Goal: Transaction & Acquisition: Subscribe to service/newsletter

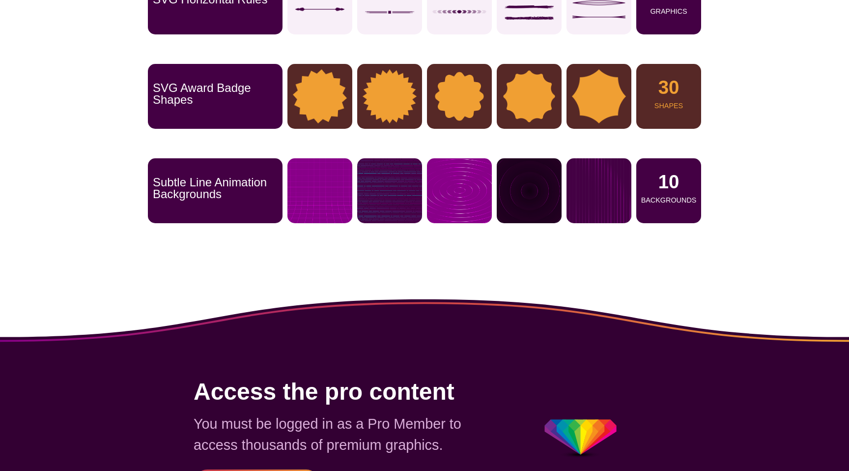
scroll to position [677, 0]
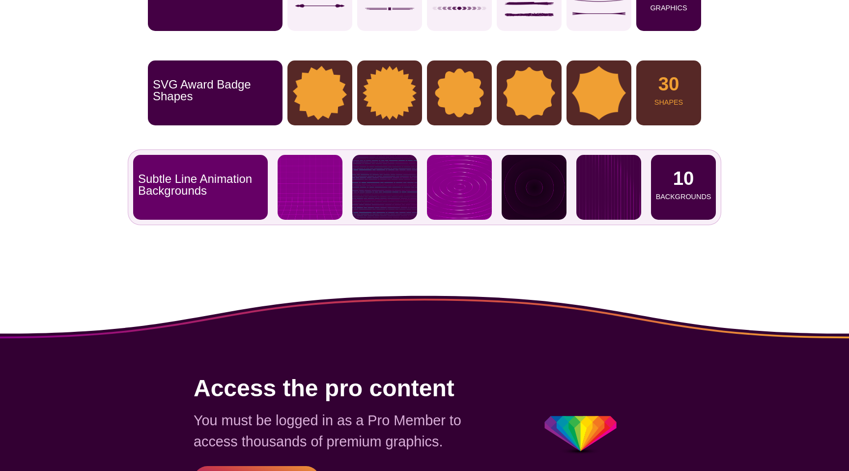
click at [212, 194] on p "Subtle Line Animation Backgrounds" at bounding box center [200, 185] width 125 height 24
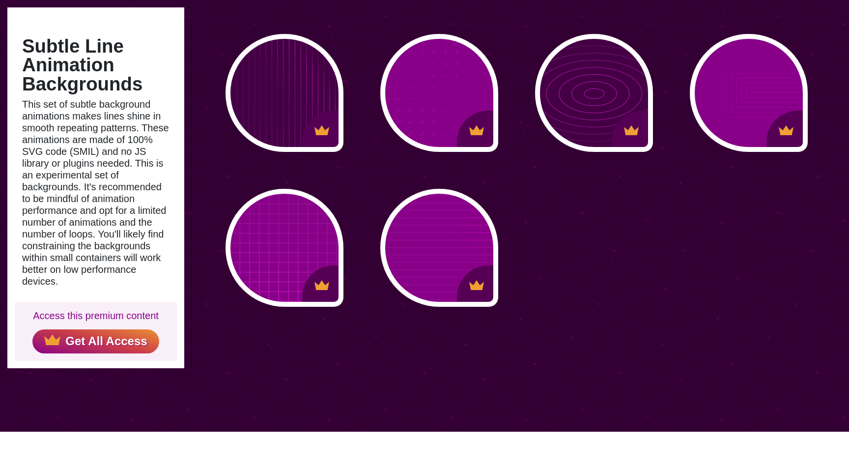
scroll to position [303, 0]
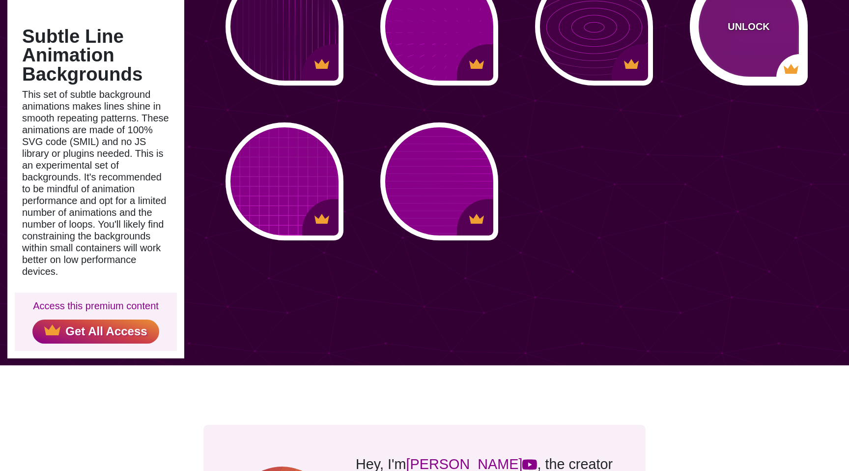
click at [749, 19] on div "UNLOCK" at bounding box center [749, 27] width 118 height 118
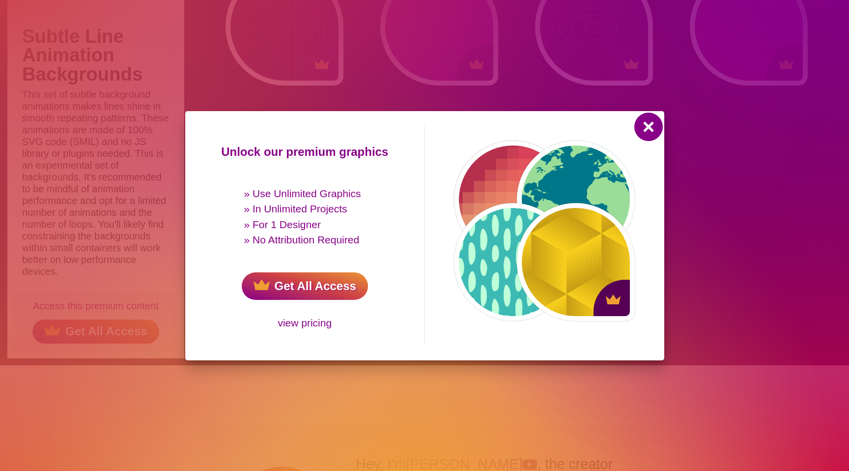
click at [648, 131] on button at bounding box center [649, 127] width 24 height 24
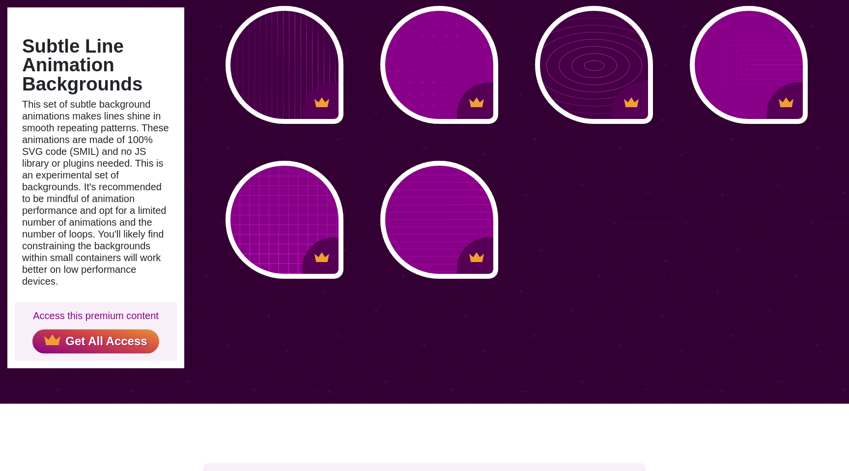
scroll to position [246, 0]
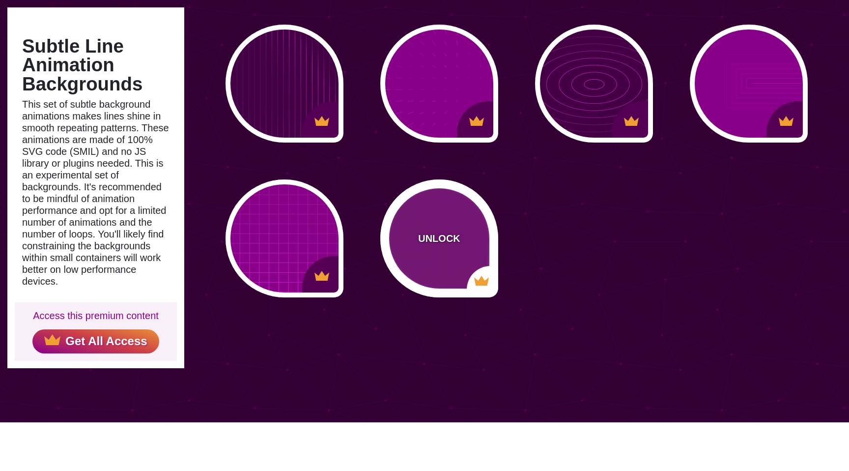
click at [440, 251] on div "UNLOCK" at bounding box center [439, 238] width 118 height 118
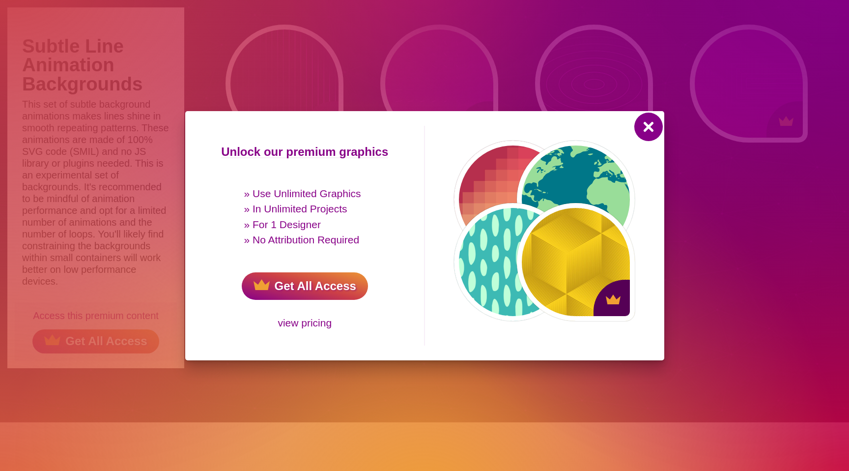
click at [645, 130] on button at bounding box center [649, 127] width 24 height 24
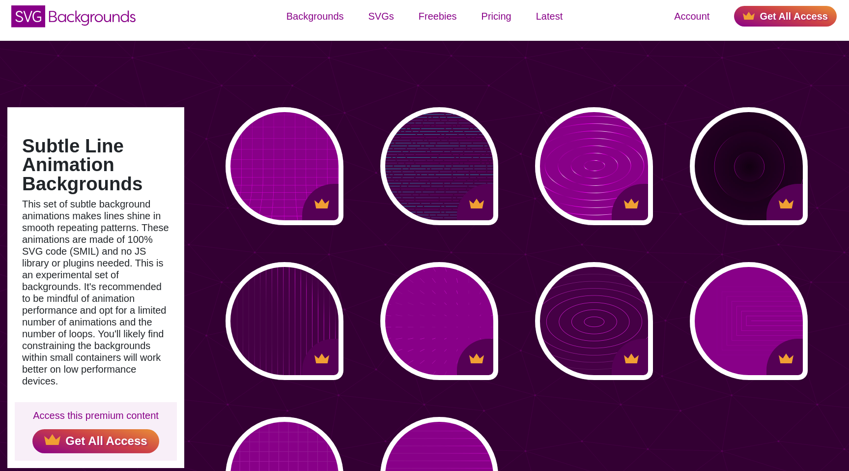
scroll to position [0, 0]
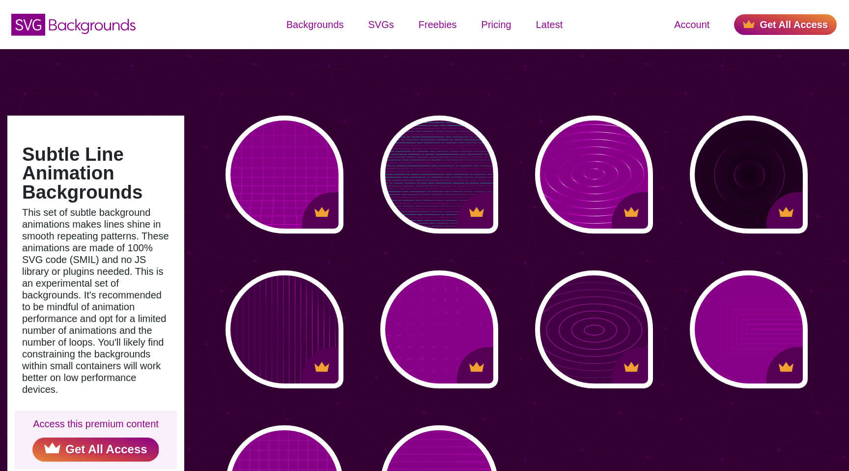
click at [76, 448] on link "Get All Access" at bounding box center [95, 449] width 126 height 24
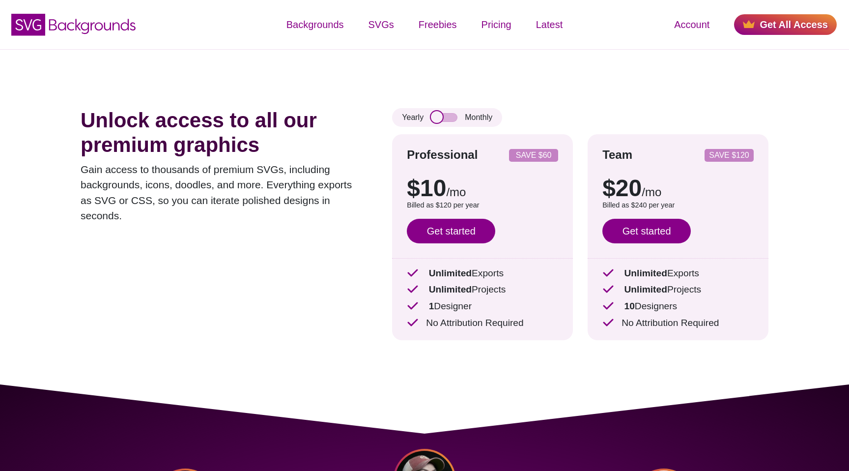
click at [435, 117] on input "checkbox" at bounding box center [444, 117] width 27 height 9
click at [459, 119] on div "Yearly Monthly" at bounding box center [447, 117] width 110 height 19
click at [455, 118] on input "checkbox" at bounding box center [444, 117] width 27 height 9
checkbox input "false"
